Goal: Find specific page/section: Find specific page/section

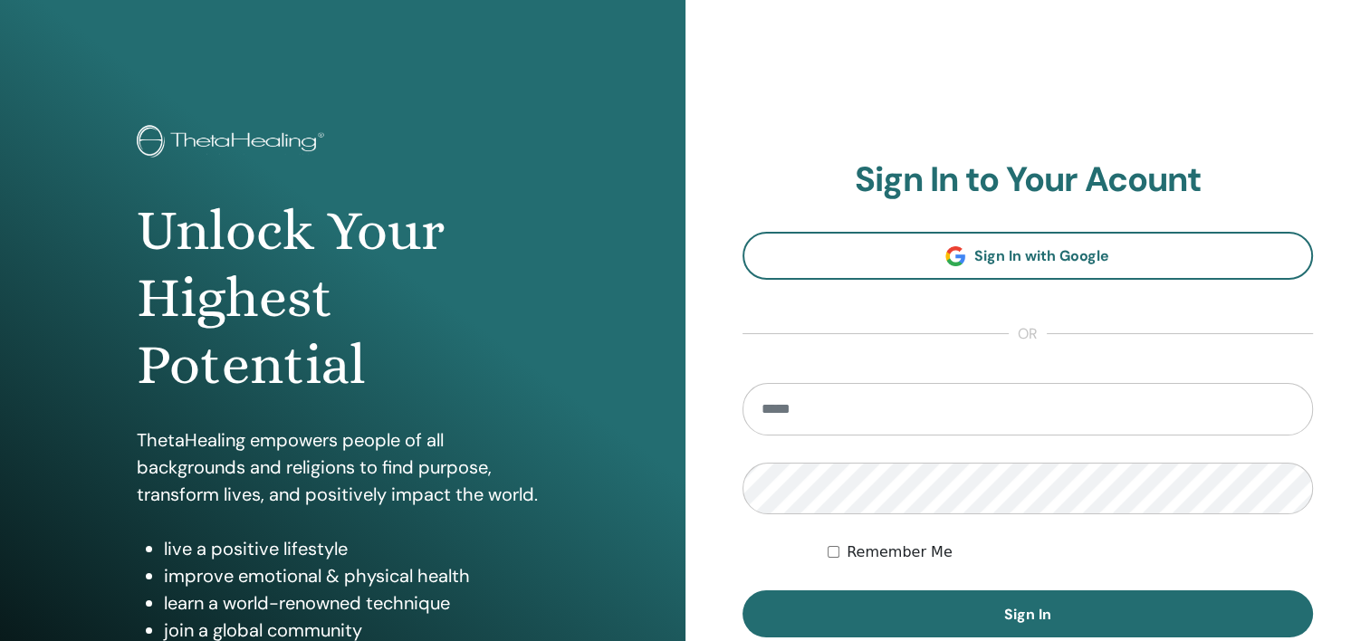
click at [822, 425] on input "email" at bounding box center [1029, 409] width 572 height 53
type input "*"
type input "**********"
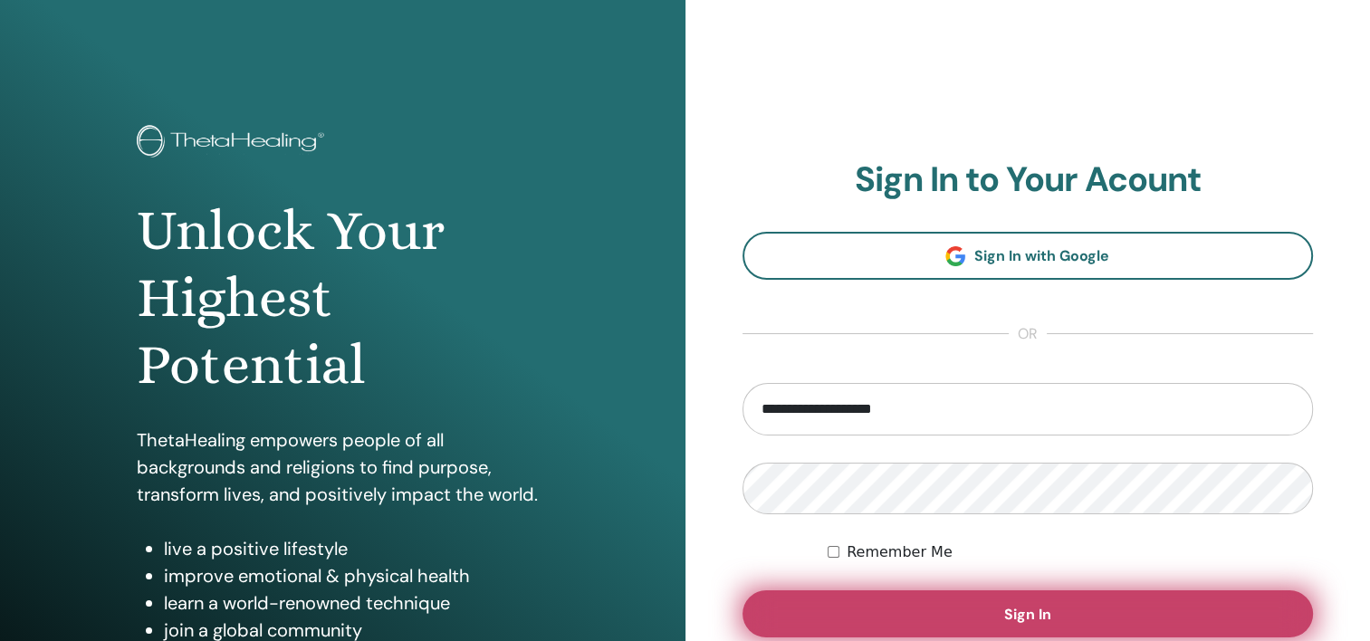
click at [1016, 611] on span "Sign In" at bounding box center [1028, 614] width 47 height 19
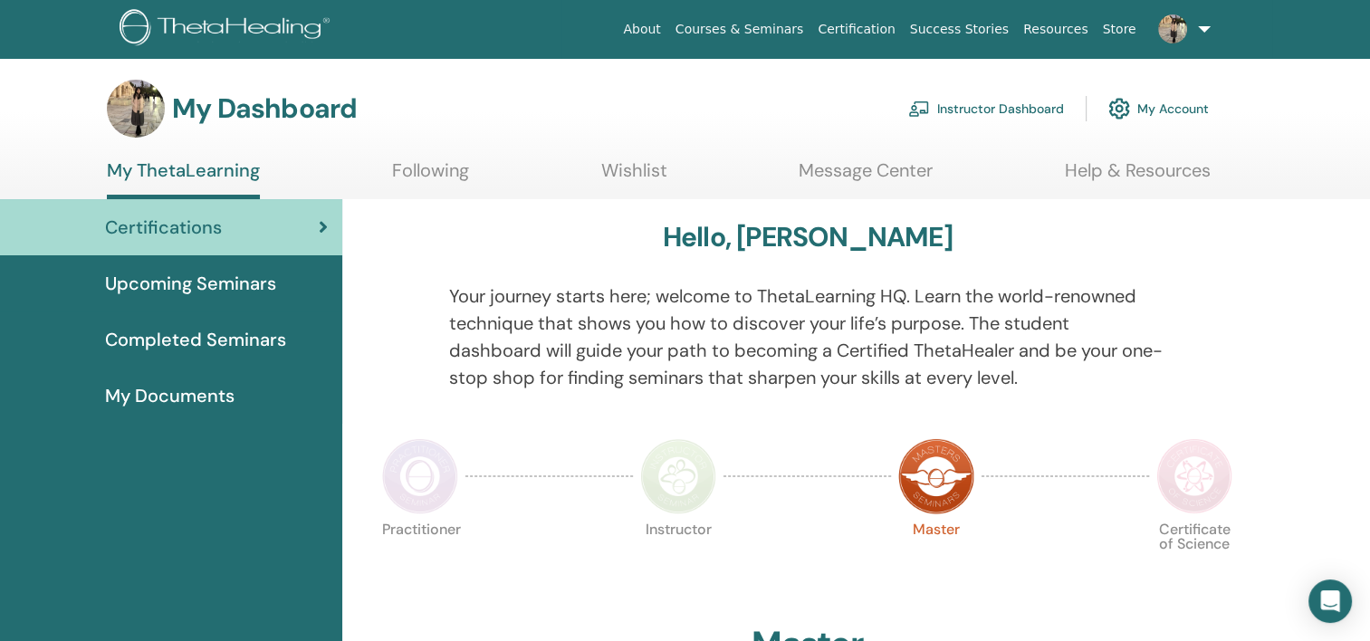
click at [696, 478] on img at bounding box center [678, 476] width 76 height 76
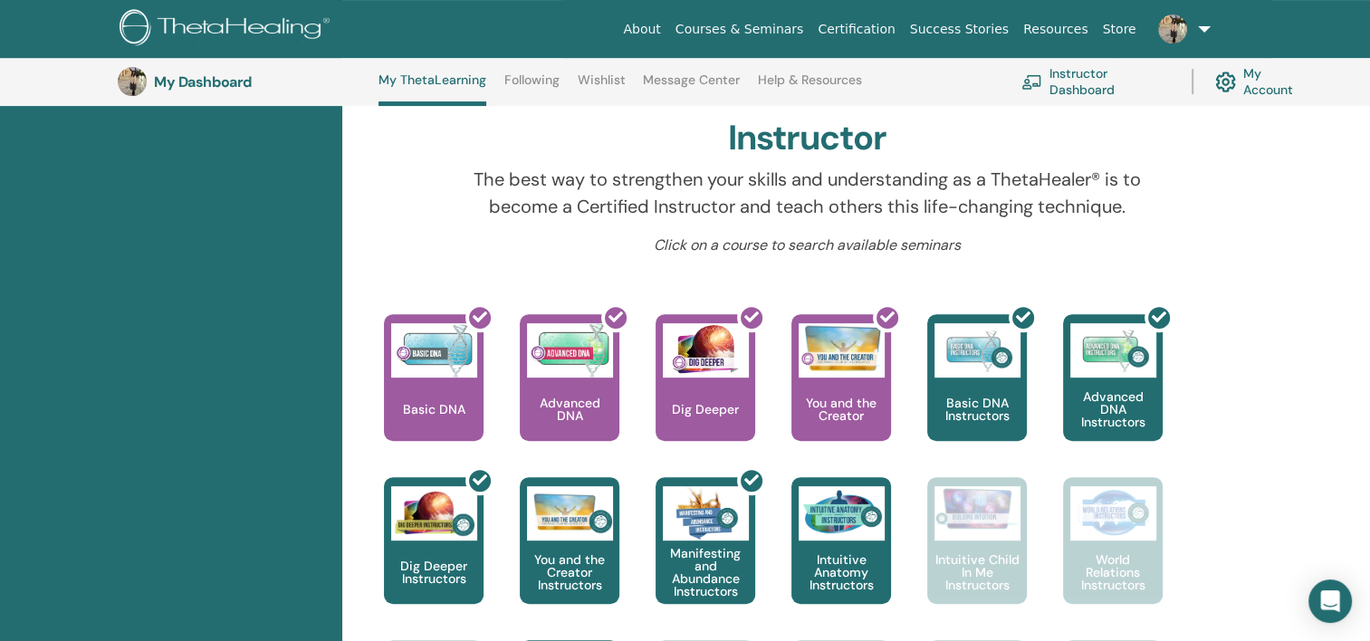
scroll to position [409, 0]
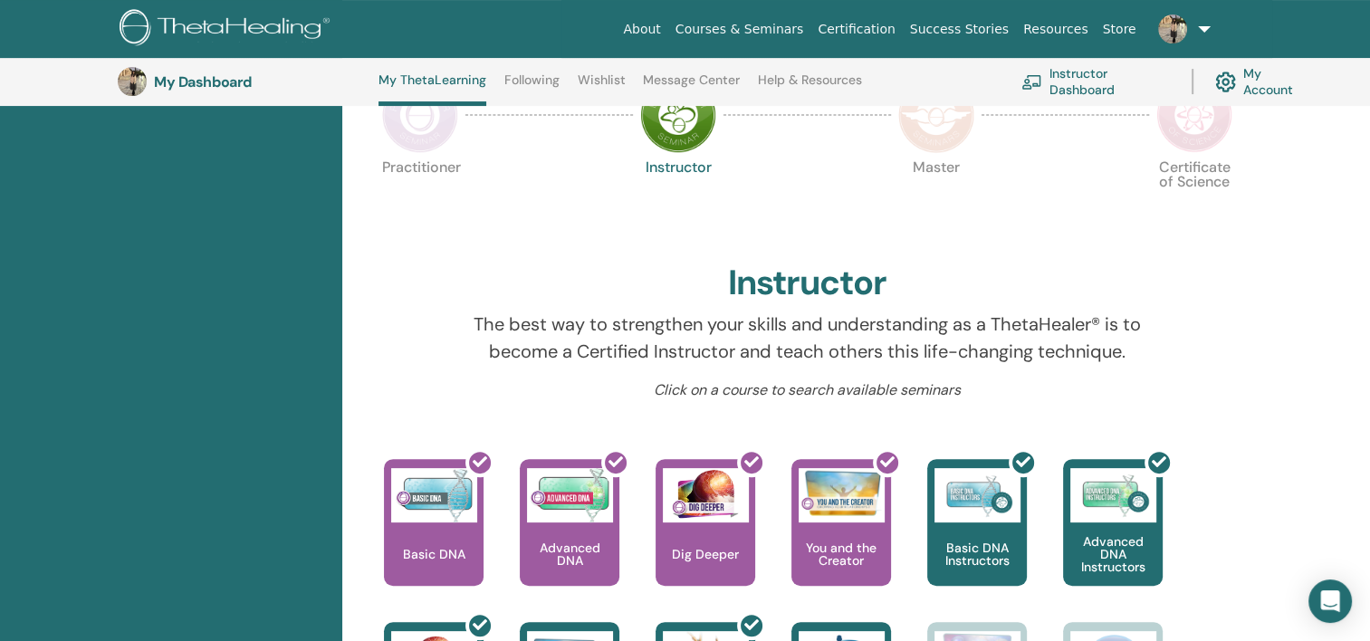
click at [929, 123] on img at bounding box center [937, 115] width 76 height 76
click at [950, 130] on img at bounding box center [937, 115] width 76 height 76
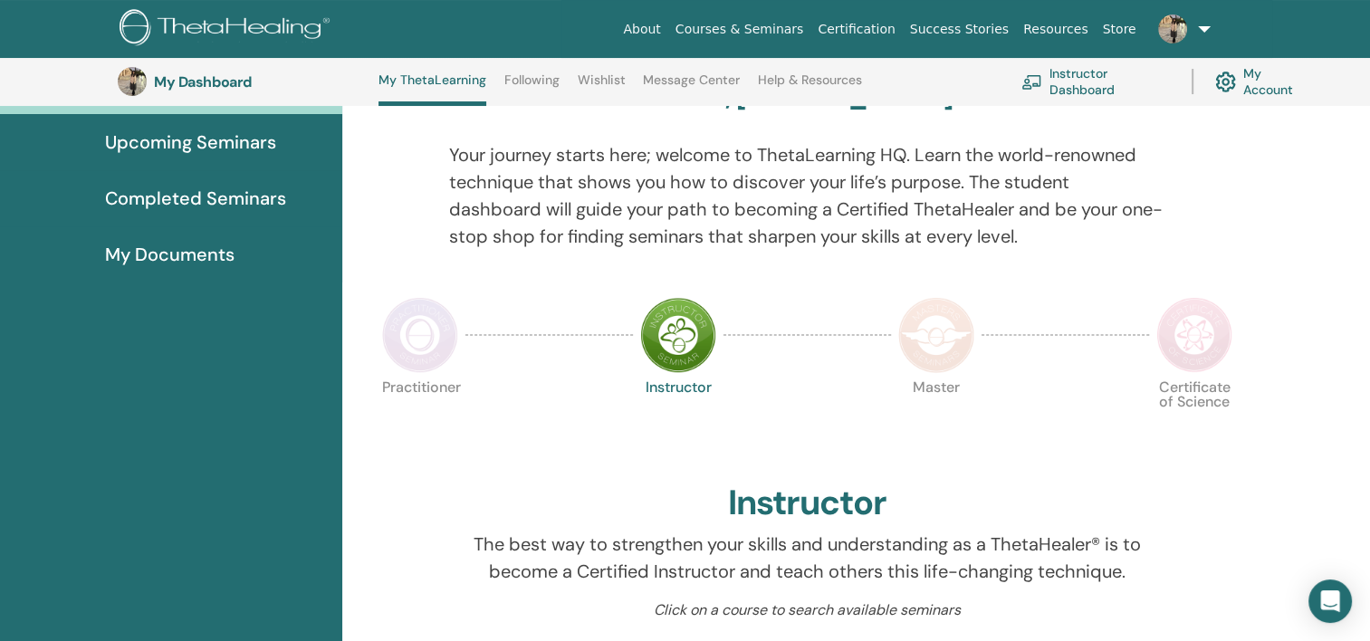
scroll to position [138, 0]
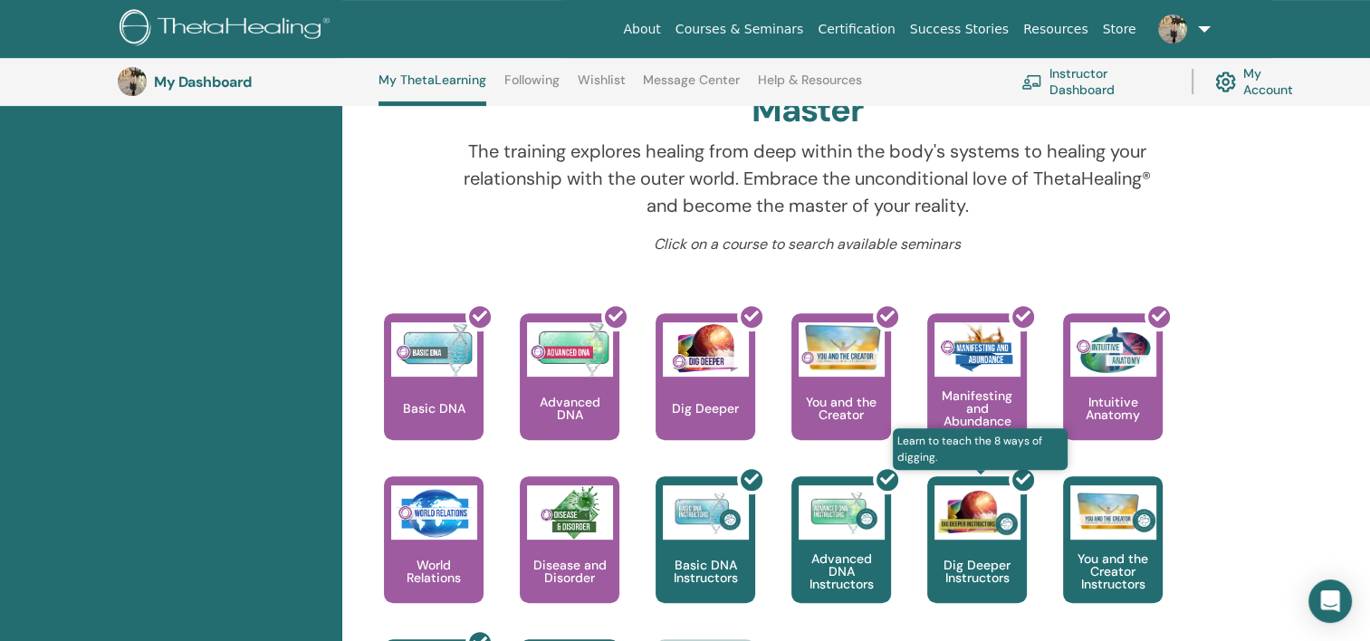
scroll to position [772, 0]
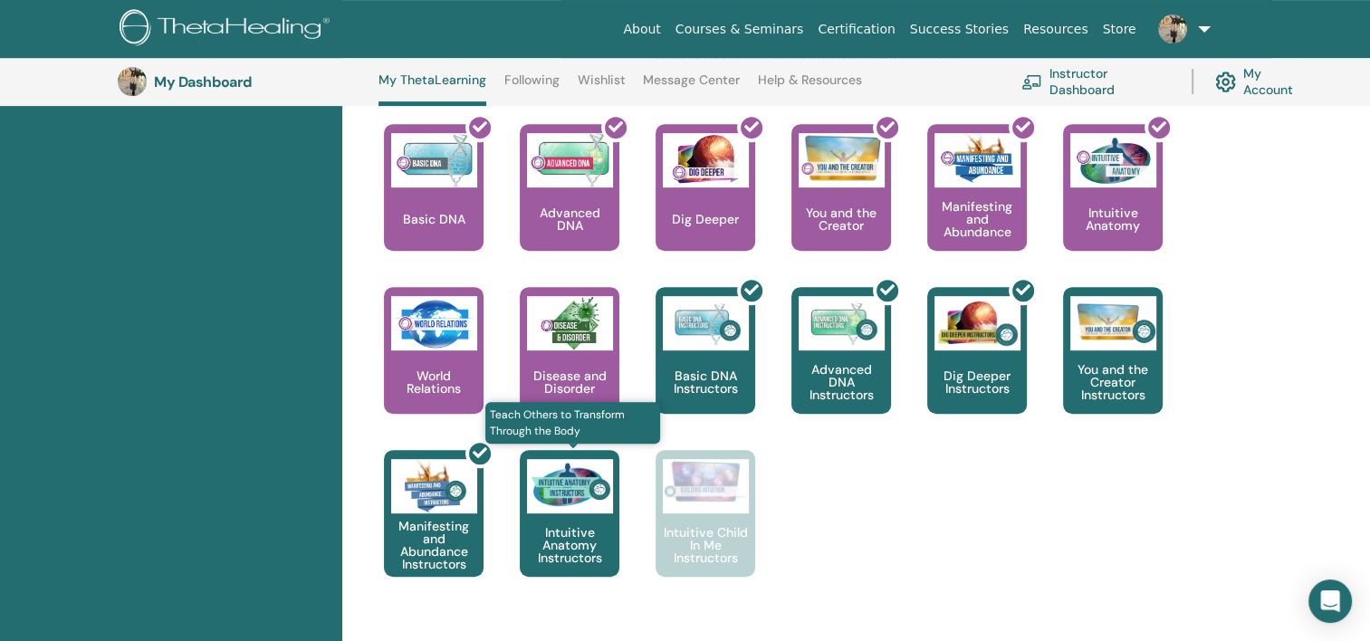
click at [554, 536] on p "Intuitive Anatomy Instructors" at bounding box center [570, 545] width 100 height 38
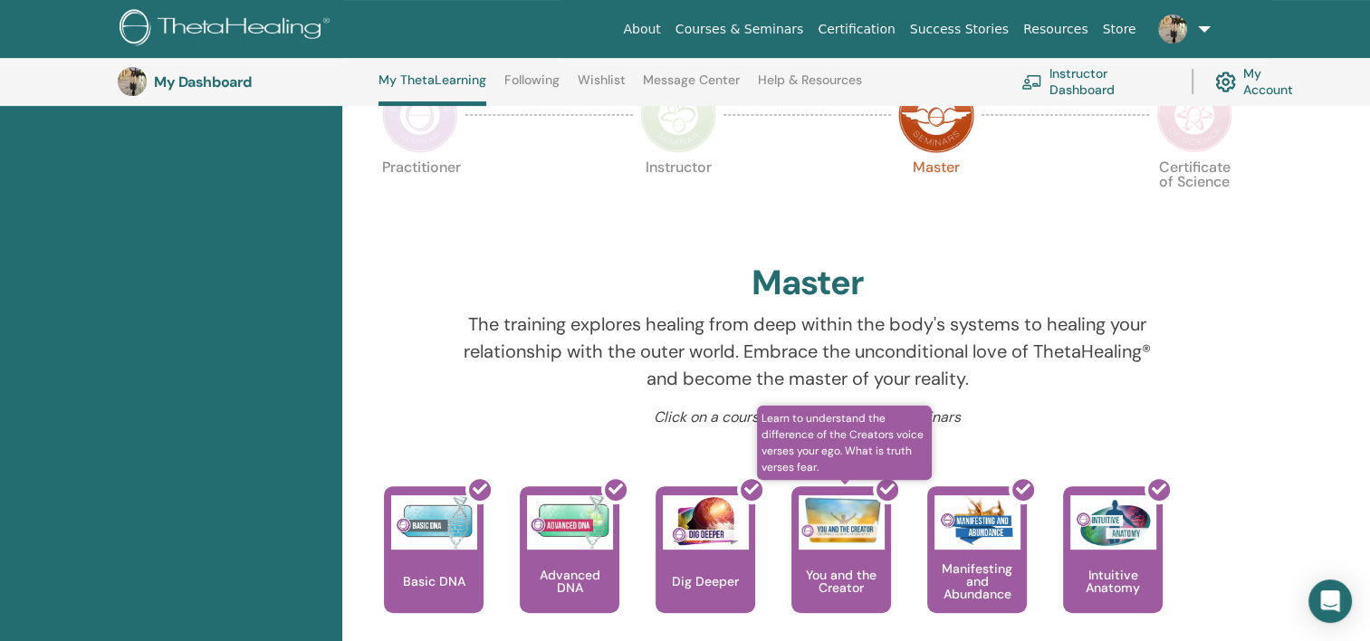
scroll to position [319, 0]
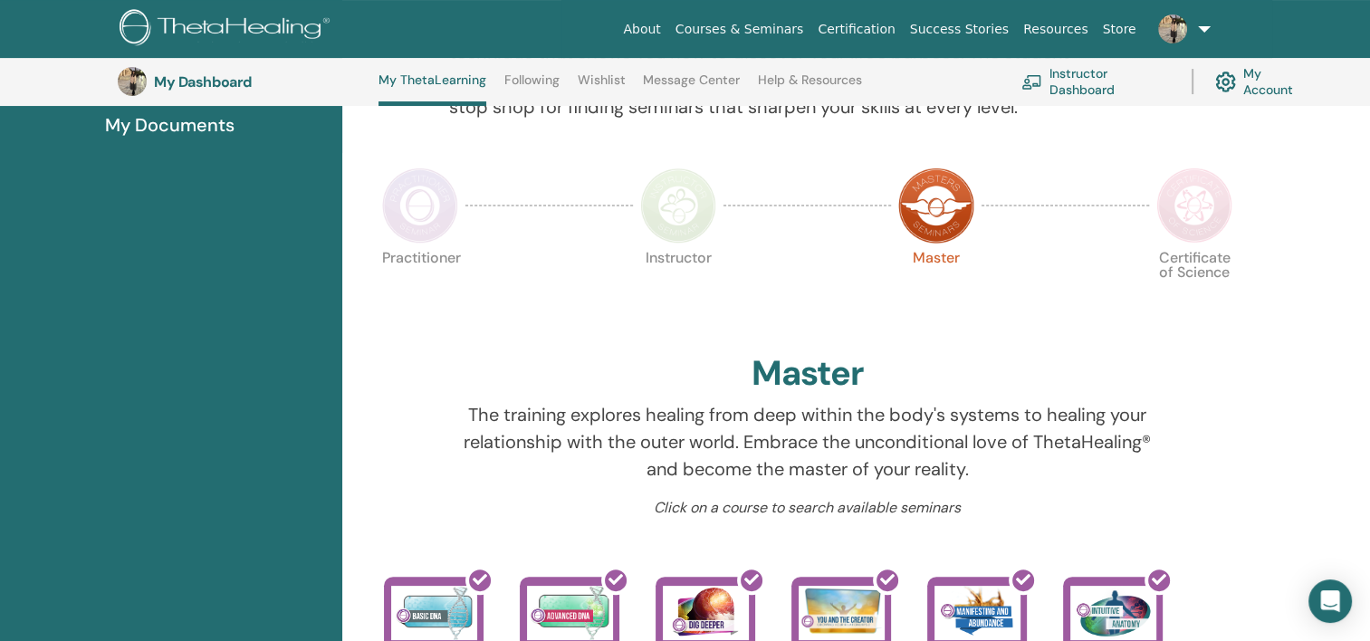
click at [413, 212] on img at bounding box center [420, 206] width 76 height 76
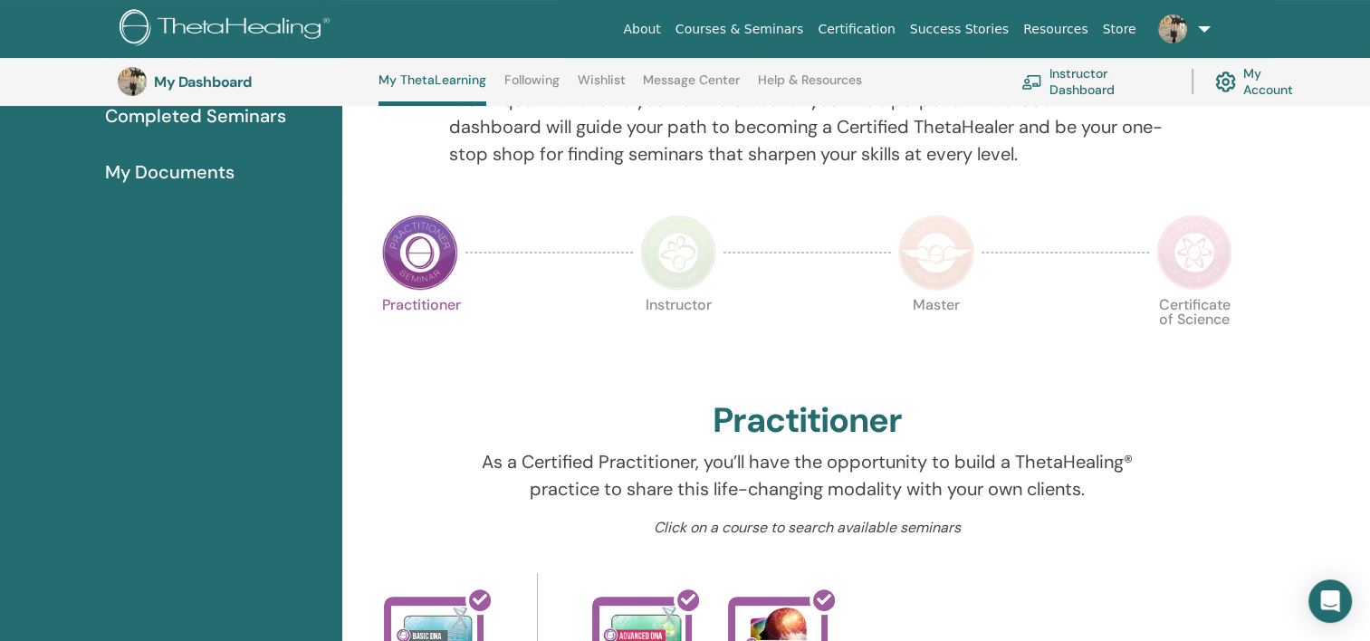
scroll to position [228, 0]
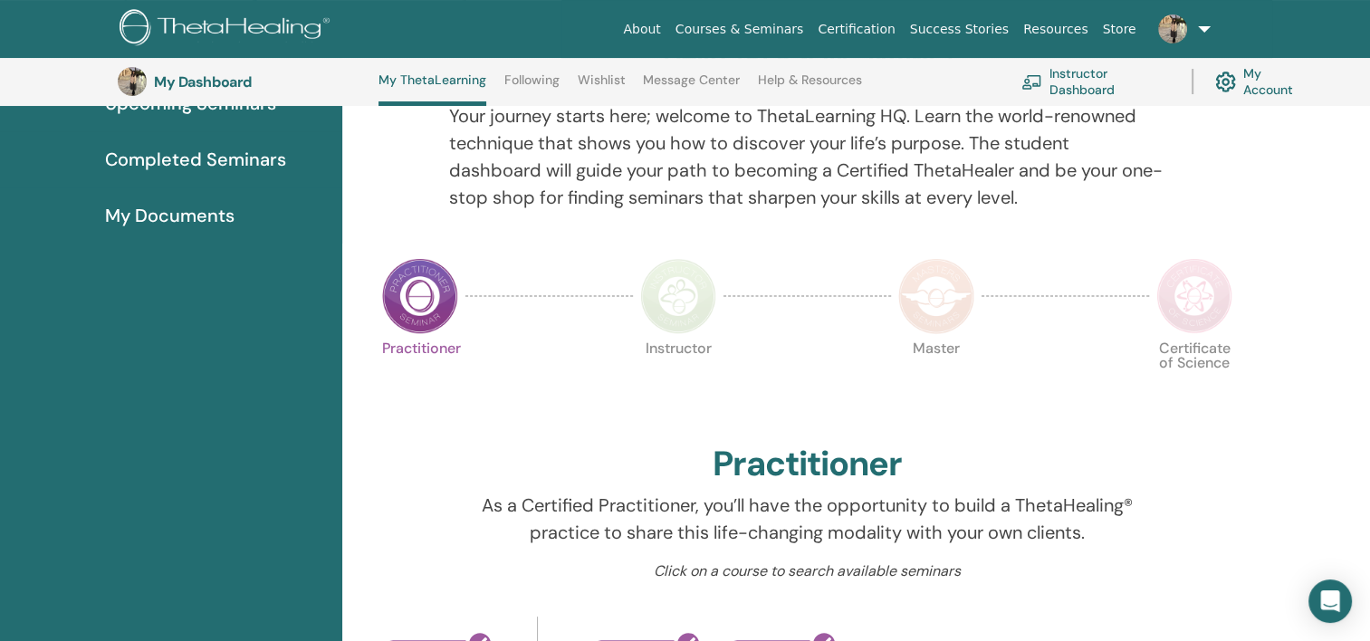
click at [697, 291] on img at bounding box center [678, 296] width 76 height 76
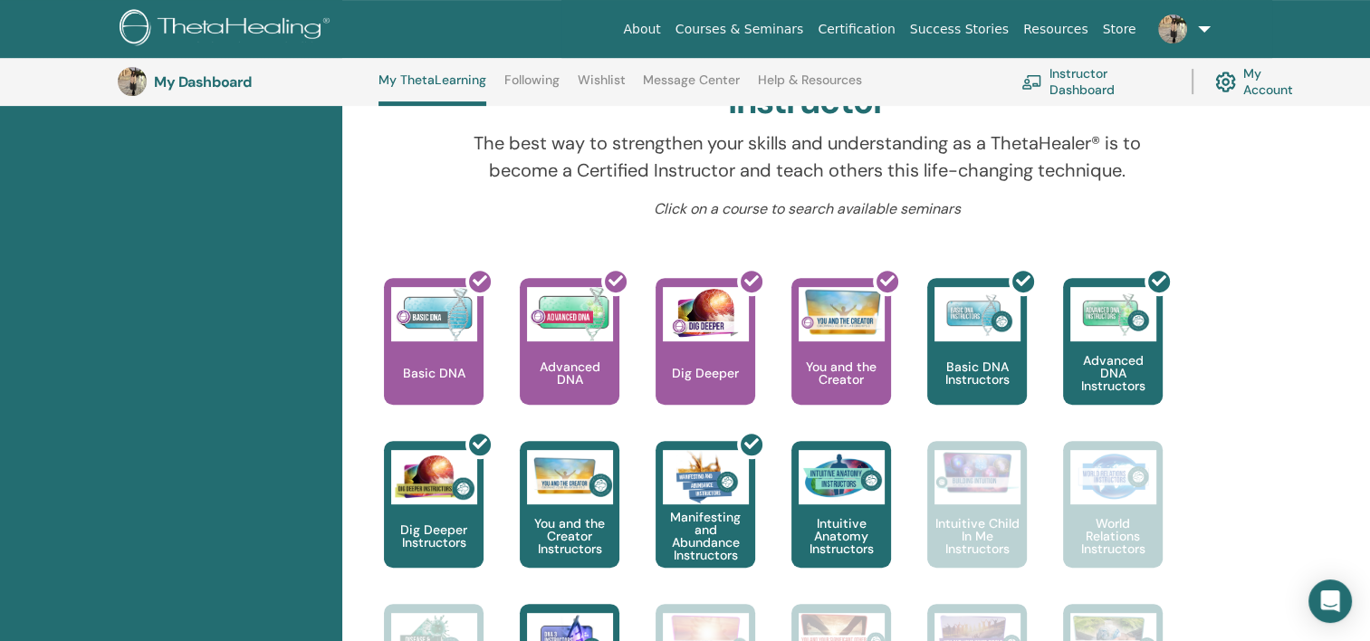
scroll to position [772, 0]
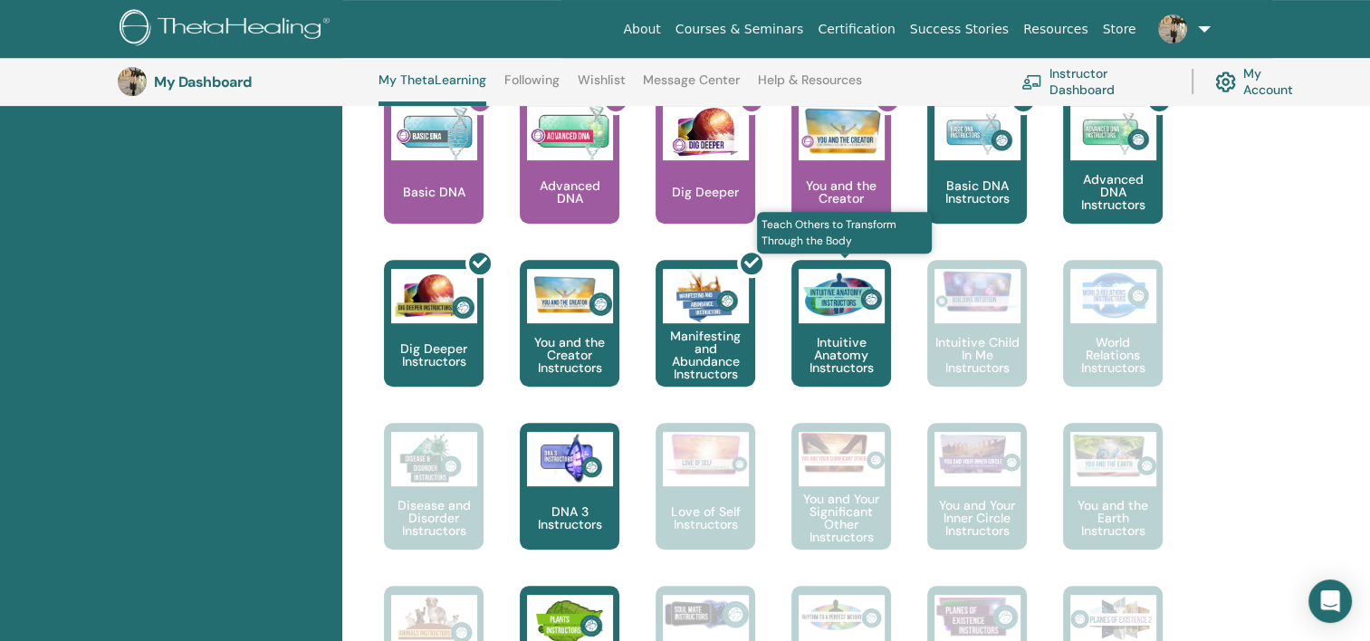
click at [856, 364] on p "Intuitive Anatomy Instructors" at bounding box center [842, 355] width 100 height 38
